Goal: Task Accomplishment & Management: Complete application form

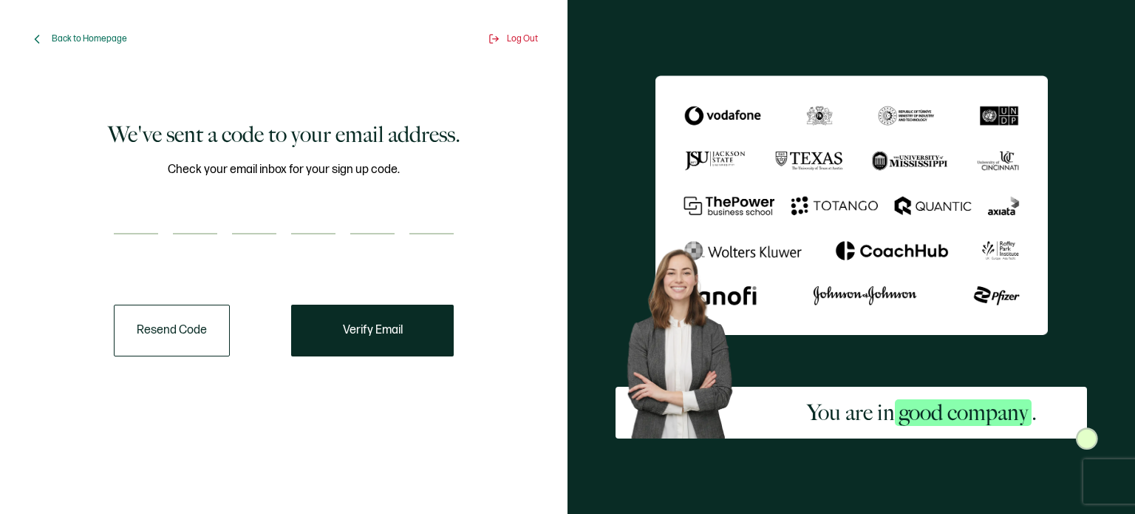
click at [135, 220] on input "number" at bounding box center [136, 220] width 44 height 30
click at [142, 219] on input "number" at bounding box center [136, 220] width 44 height 30
paste input "2"
type input "2"
type input "7"
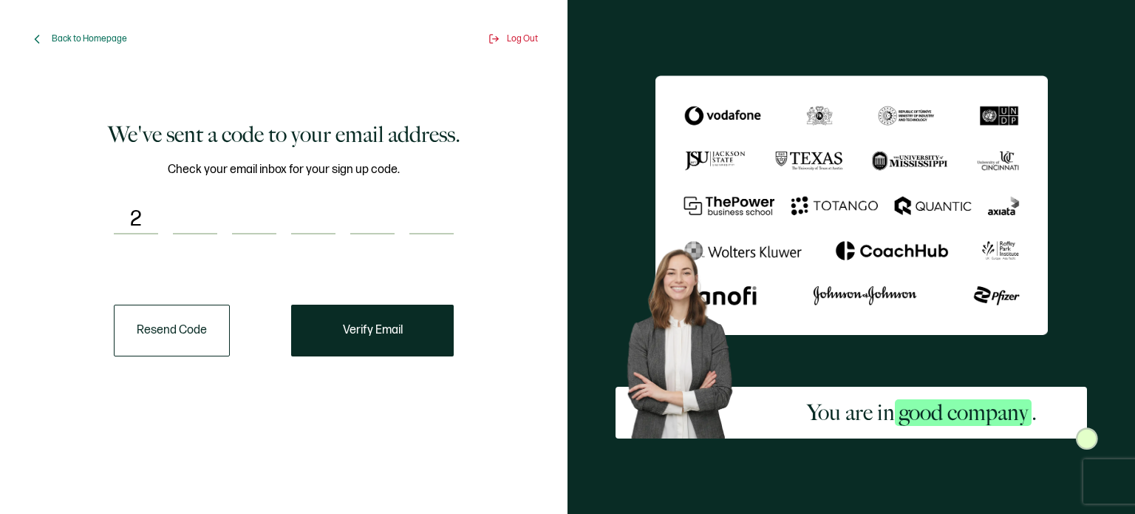
type input "3"
type input "5"
type input "1"
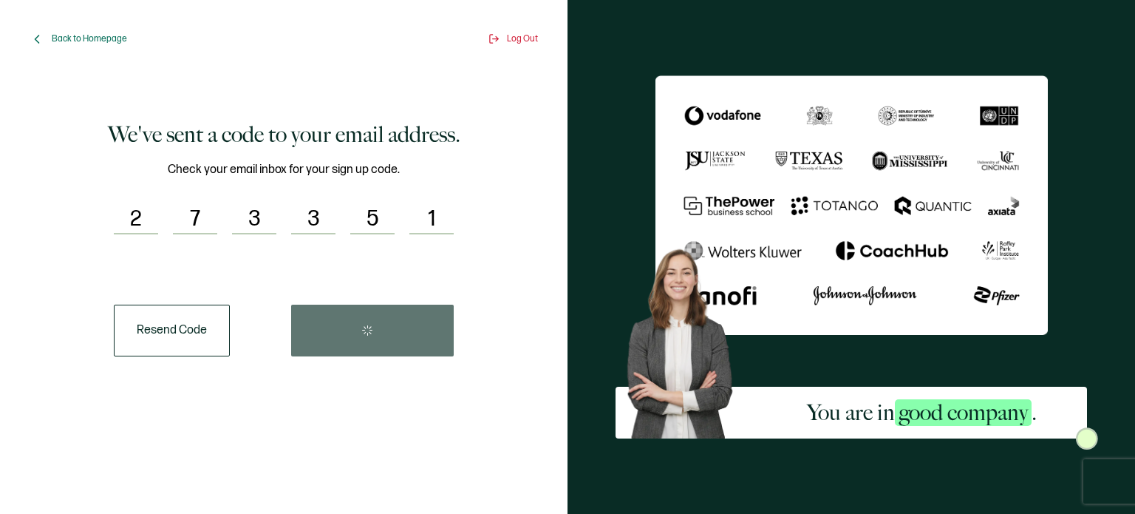
click at [311, 341] on div "Resend Code" at bounding box center [284, 330] width 340 height 52
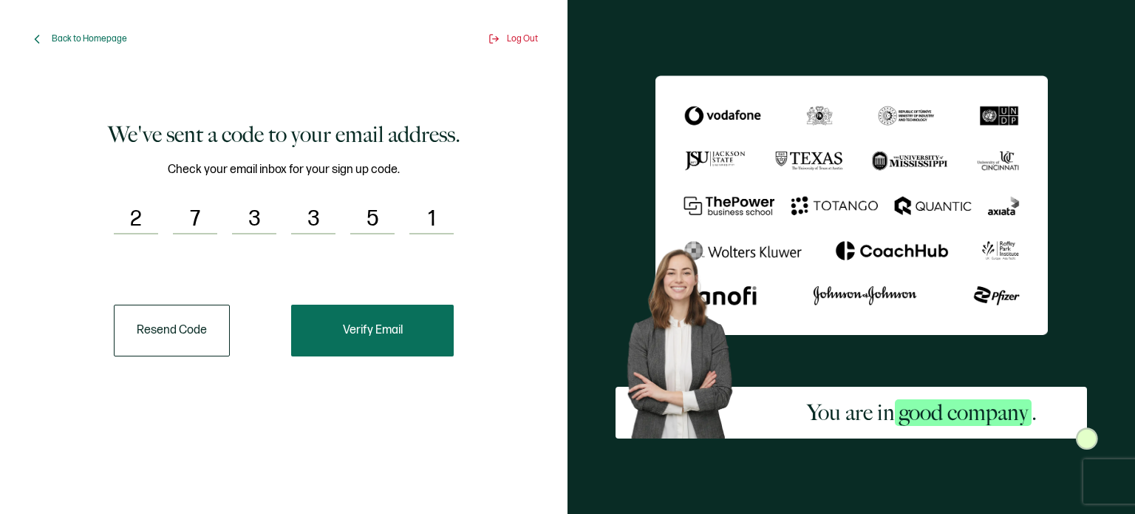
click at [393, 333] on span "Verify Email" at bounding box center [373, 330] width 60 height 12
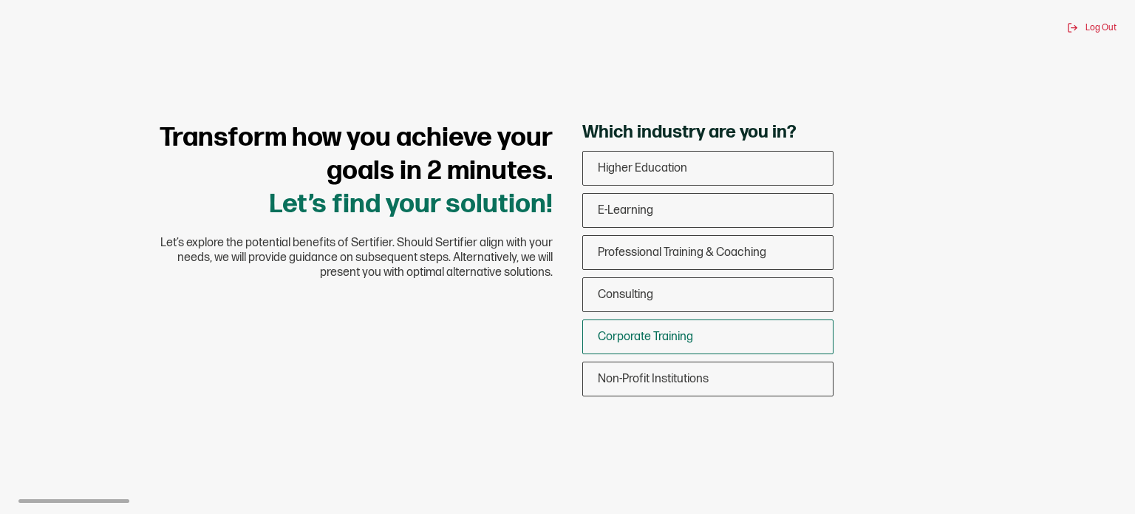
click at [633, 341] on span "Corporate Training" at bounding box center [645, 337] width 95 height 14
click at [0, 0] on input "Corporate Training" at bounding box center [0, 0] width 0 height 0
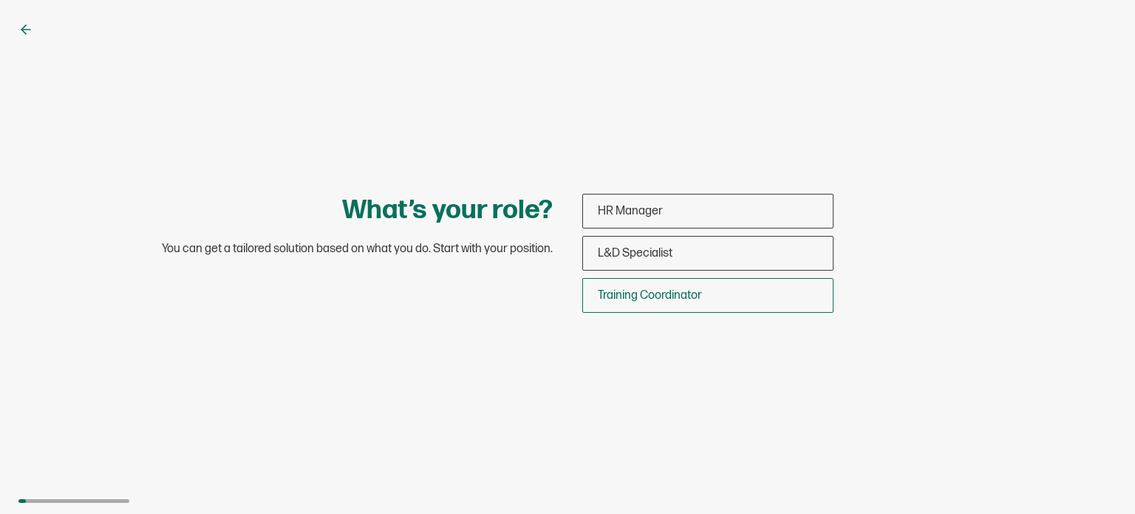
click at [661, 303] on div "Training Coordinator" at bounding box center [708, 295] width 250 height 35
click at [0, 0] on input "Training Coordinator" at bounding box center [0, 0] width 0 height 0
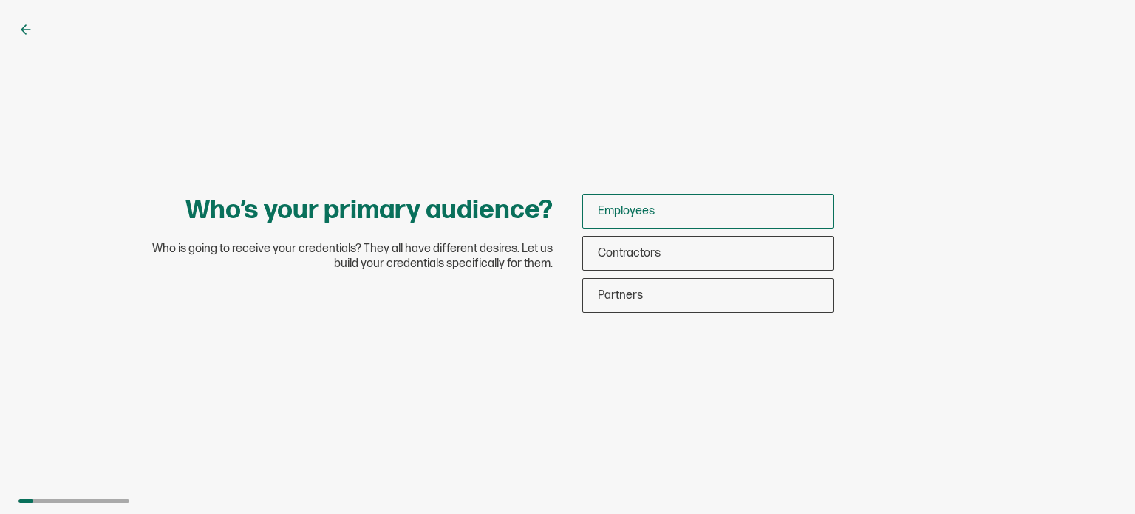
click at [626, 215] on span "Employees" at bounding box center [626, 211] width 57 height 14
click at [0, 0] on input "Employees" at bounding box center [0, 0] width 0 height 0
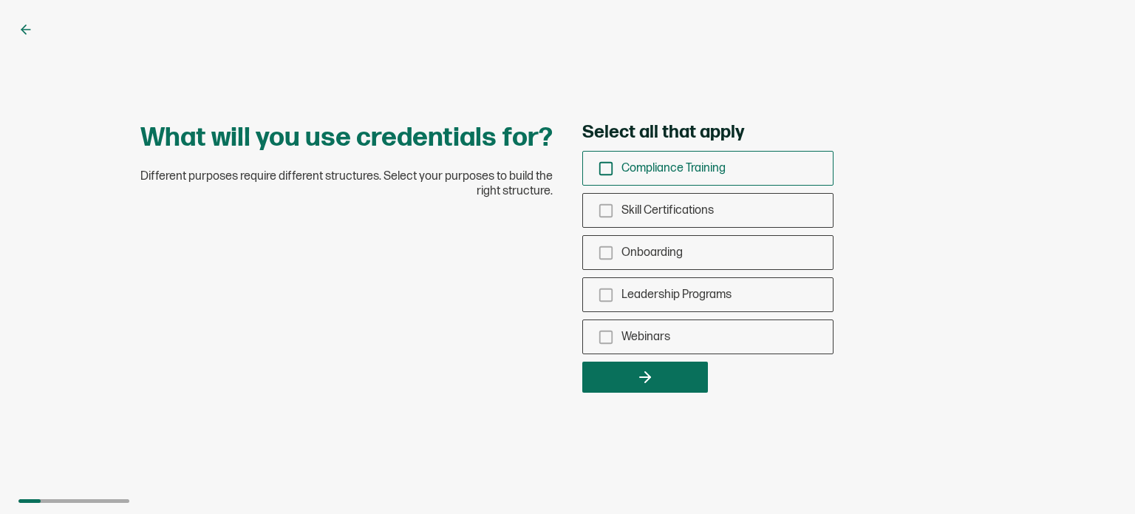
click at [652, 163] on span "Compliance Training" at bounding box center [673, 168] width 104 height 14
click at [0, 0] on input "Compliance Training" at bounding box center [0, 0] width 0 height 0
click at [655, 208] on span "Skill Certifications" at bounding box center [667, 210] width 92 height 14
click at [0, 0] on input "Skill Certifications" at bounding box center [0, 0] width 0 height 0
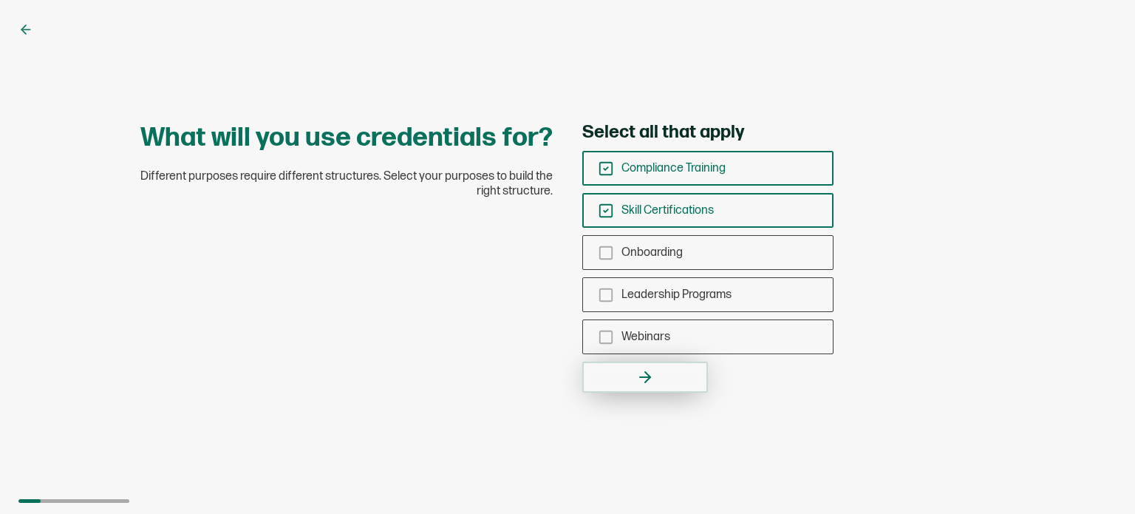
click at [658, 375] on button "button" at bounding box center [645, 376] width 126 height 31
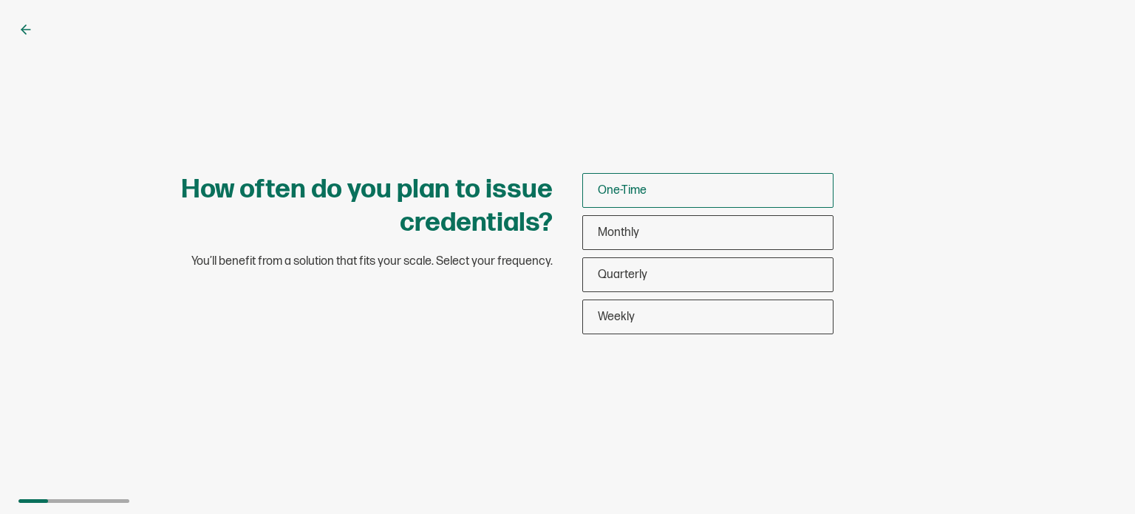
click at [635, 199] on div "One-Time" at bounding box center [708, 190] width 250 height 35
click at [0, 0] on input "One-Time" at bounding box center [0, 0] width 0 height 0
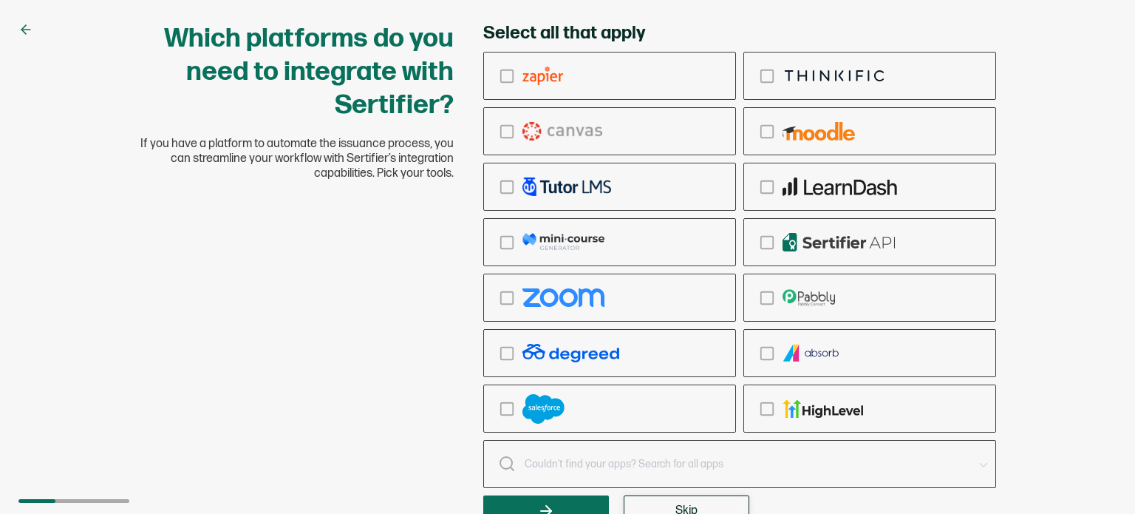
click at [686, 505] on span "Skip" at bounding box center [686, 511] width 22 height 12
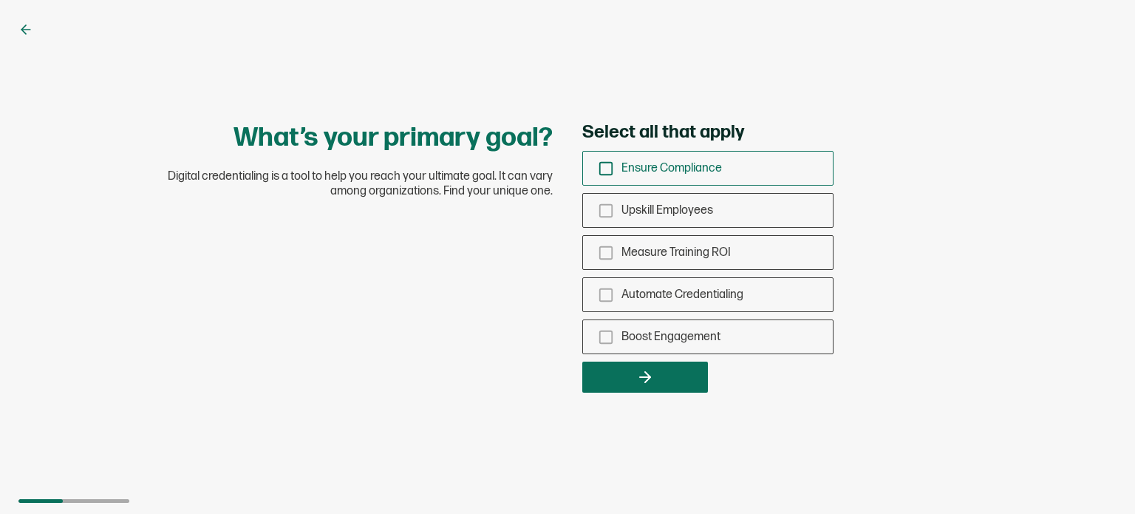
click at [670, 164] on span "Ensure Compliance" at bounding box center [671, 168] width 100 height 14
click at [0, 0] on input "Ensure Compliance" at bounding box center [0, 0] width 0 height 0
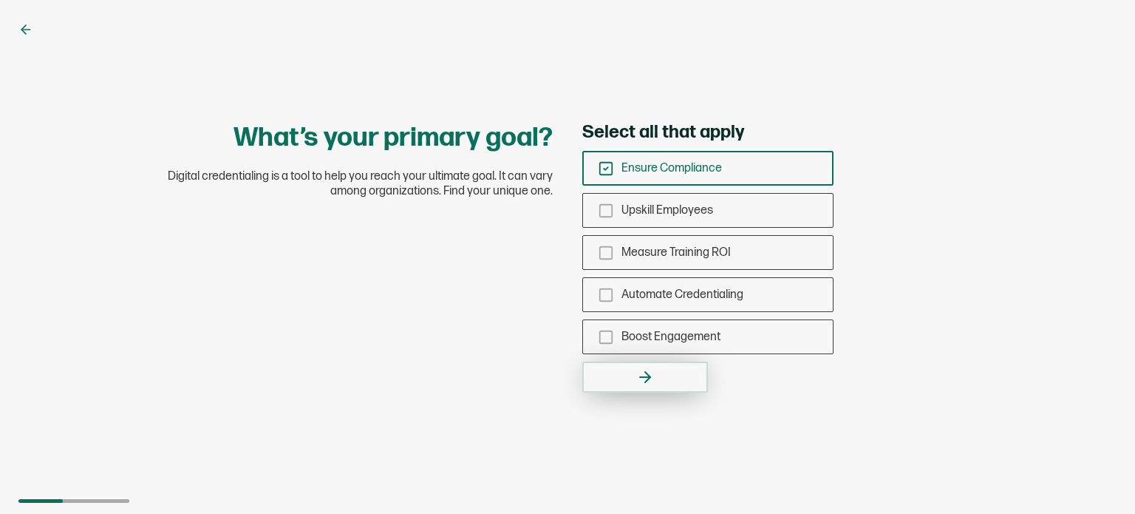
click at [655, 381] on button "button" at bounding box center [645, 376] width 126 height 31
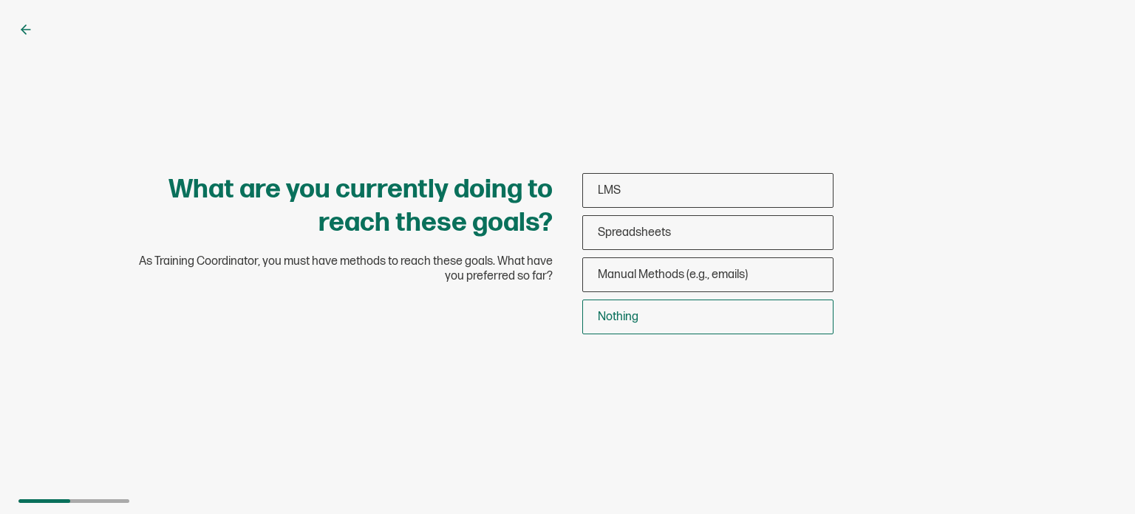
click at [630, 317] on span "Nothing" at bounding box center [618, 317] width 41 height 14
click at [0, 0] on input "Nothing" at bounding box center [0, 0] width 0 height 0
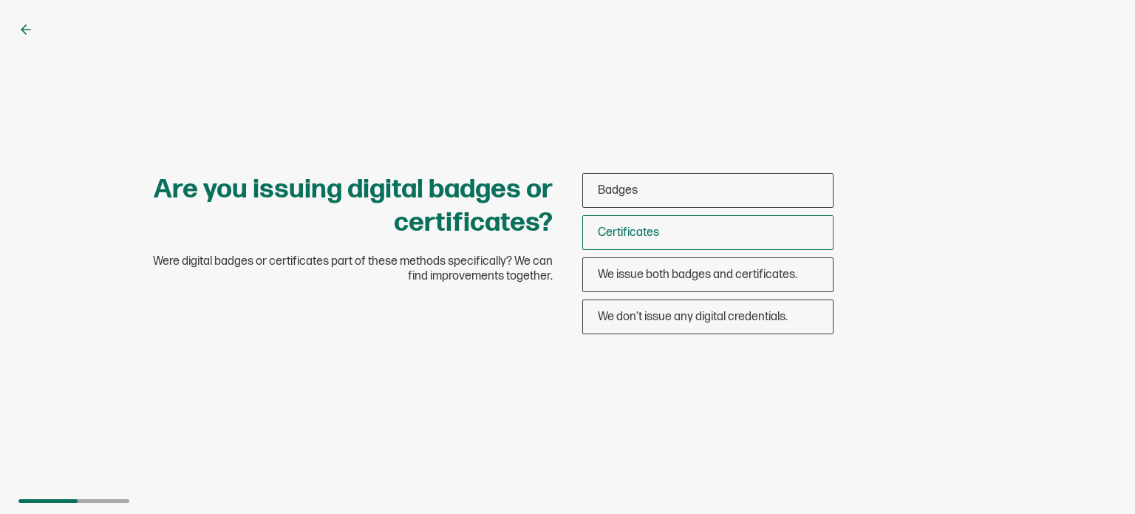
click at [638, 228] on span "Certificates" at bounding box center [628, 232] width 61 height 14
click at [0, 0] on input "Certificates" at bounding box center [0, 0] width 0 height 0
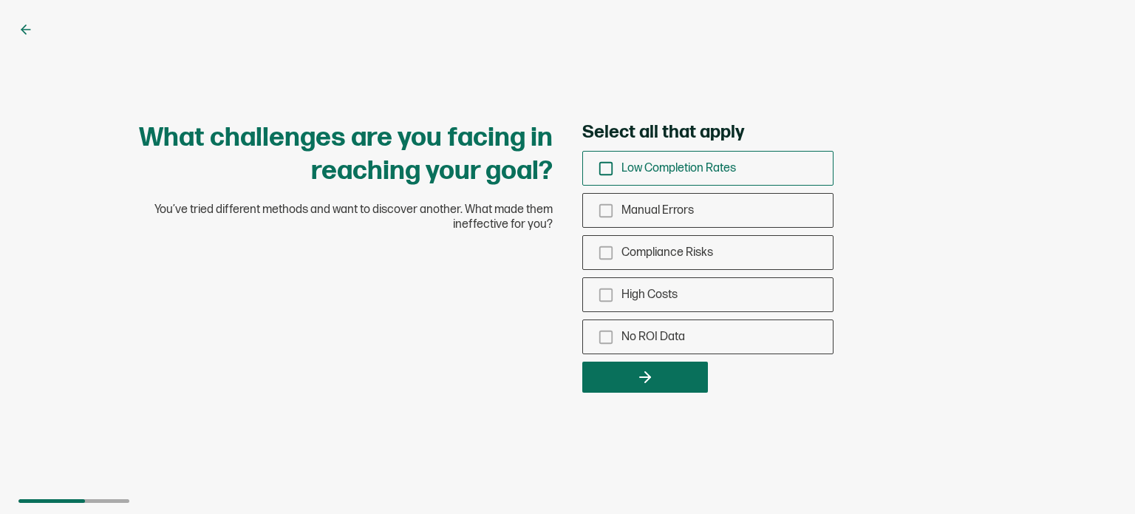
click at [606, 170] on icon "checkbox-group" at bounding box center [606, 168] width 16 height 16
click at [0, 0] on input "Low Completion Rates" at bounding box center [0, 0] width 0 height 0
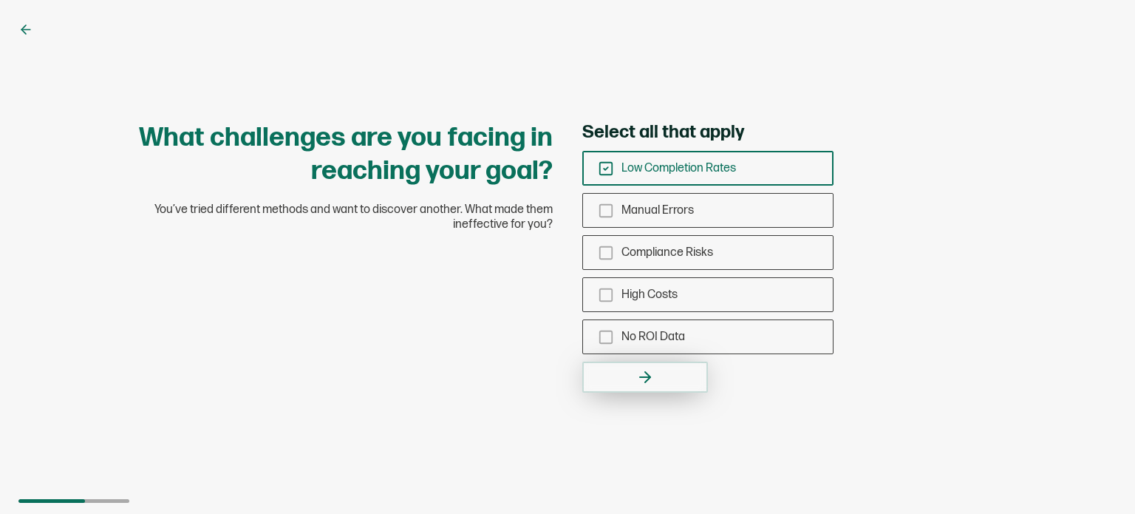
click at [638, 361] on button "button" at bounding box center [645, 376] width 126 height 31
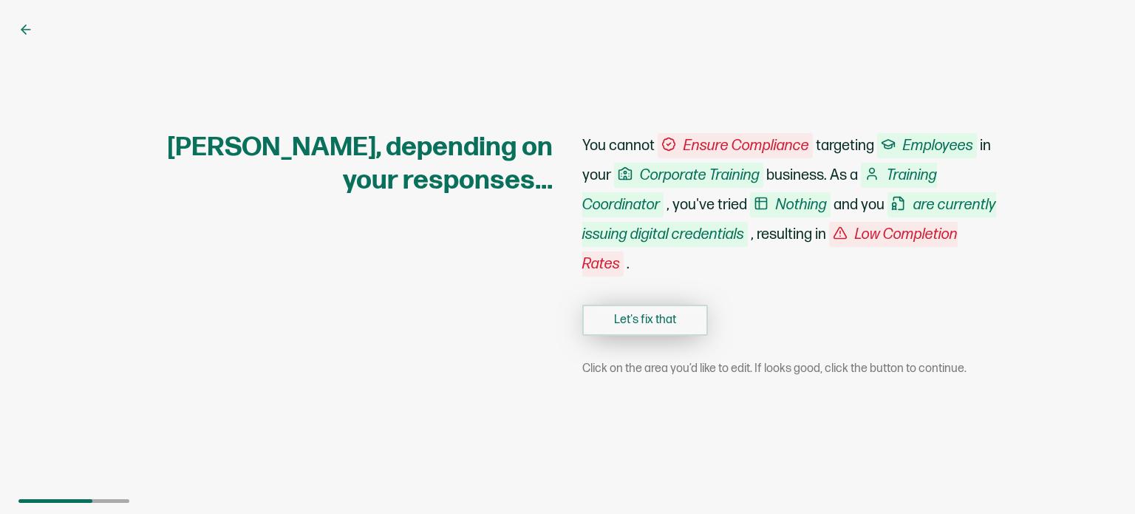
click at [650, 322] on button "Let's fix that" at bounding box center [645, 319] width 126 height 31
